Goal: Transaction & Acquisition: Purchase product/service

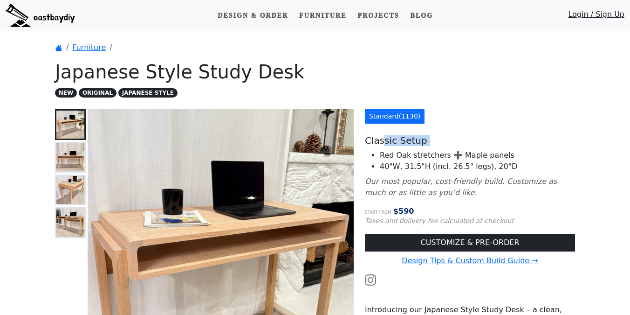
drag, startPoint x: 384, startPoint y: 143, endPoint x: 424, endPoint y: 146, distance: 39.3
drag, startPoint x: 368, startPoint y: 132, endPoint x: 421, endPoint y: 145, distance: 55.2
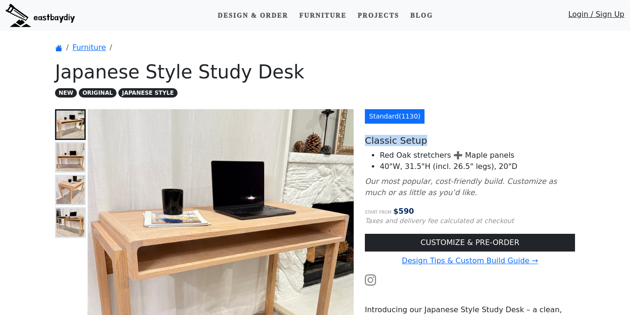
click at [421, 145] on h5 "Classic Setup" at bounding box center [470, 140] width 210 height 11
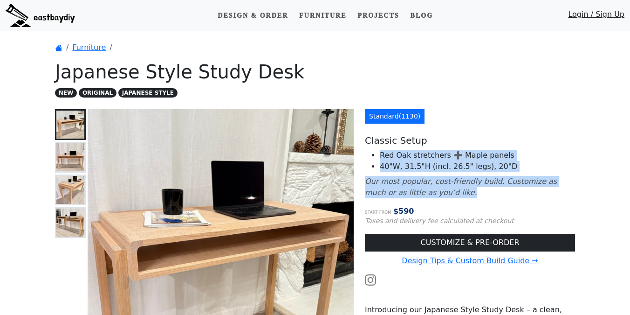
drag, startPoint x: 461, startPoint y: 203, endPoint x: 460, endPoint y: 141, distance: 62.0
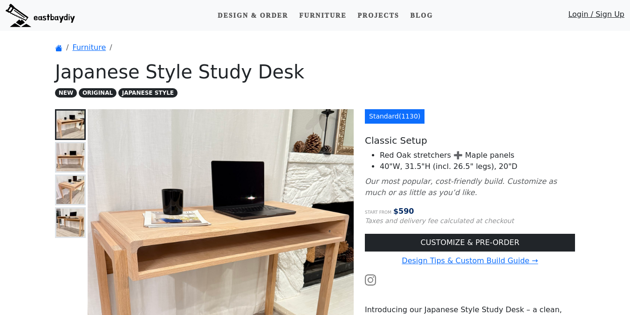
click at [466, 137] on h5 "Classic Setup" at bounding box center [470, 140] width 210 height 11
